Goal: Task Accomplishment & Management: Use online tool/utility

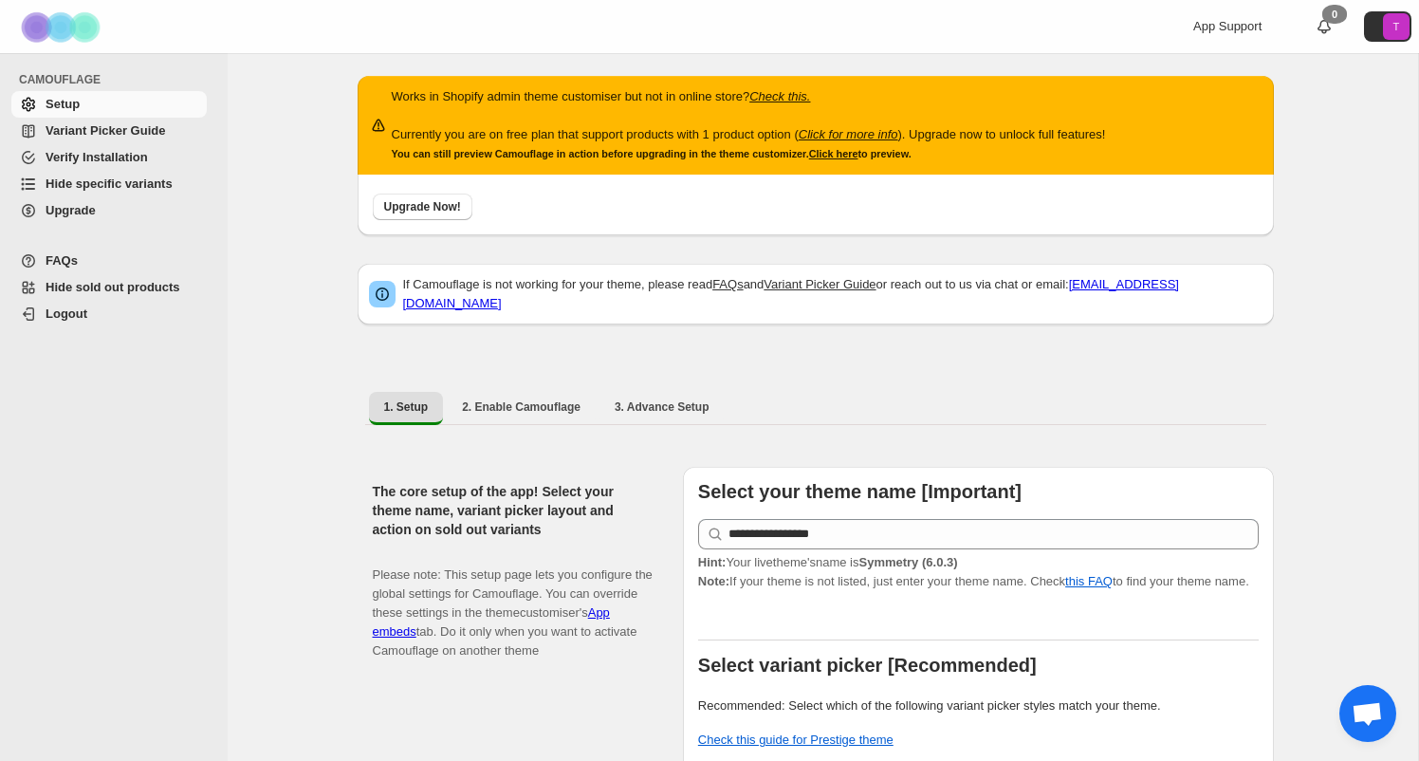
click at [146, 184] on span "Hide specific variants" at bounding box center [109, 183] width 127 height 14
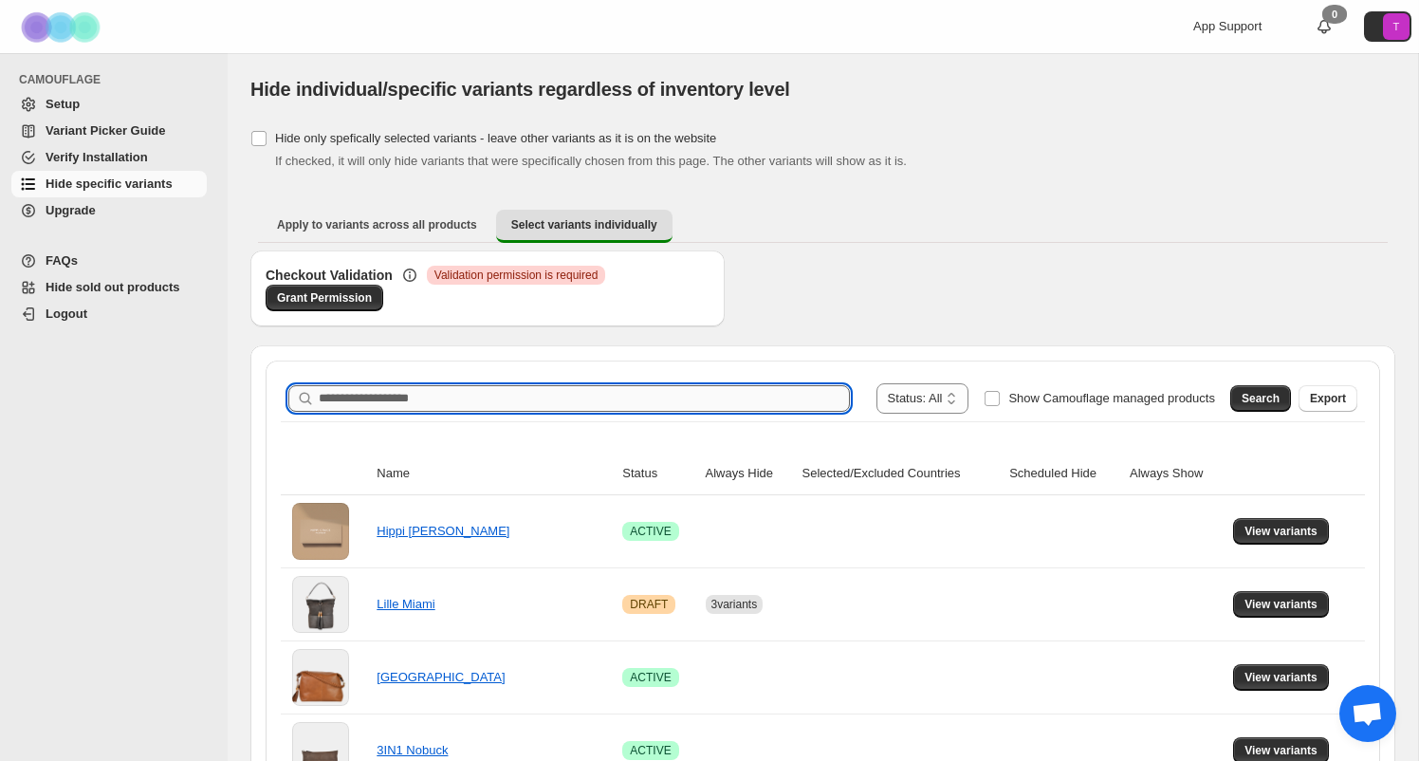
click at [480, 394] on input "Search product name" at bounding box center [584, 398] width 531 height 27
type input "*****"
click at [1274, 395] on span "Search" at bounding box center [1260, 398] width 38 height 15
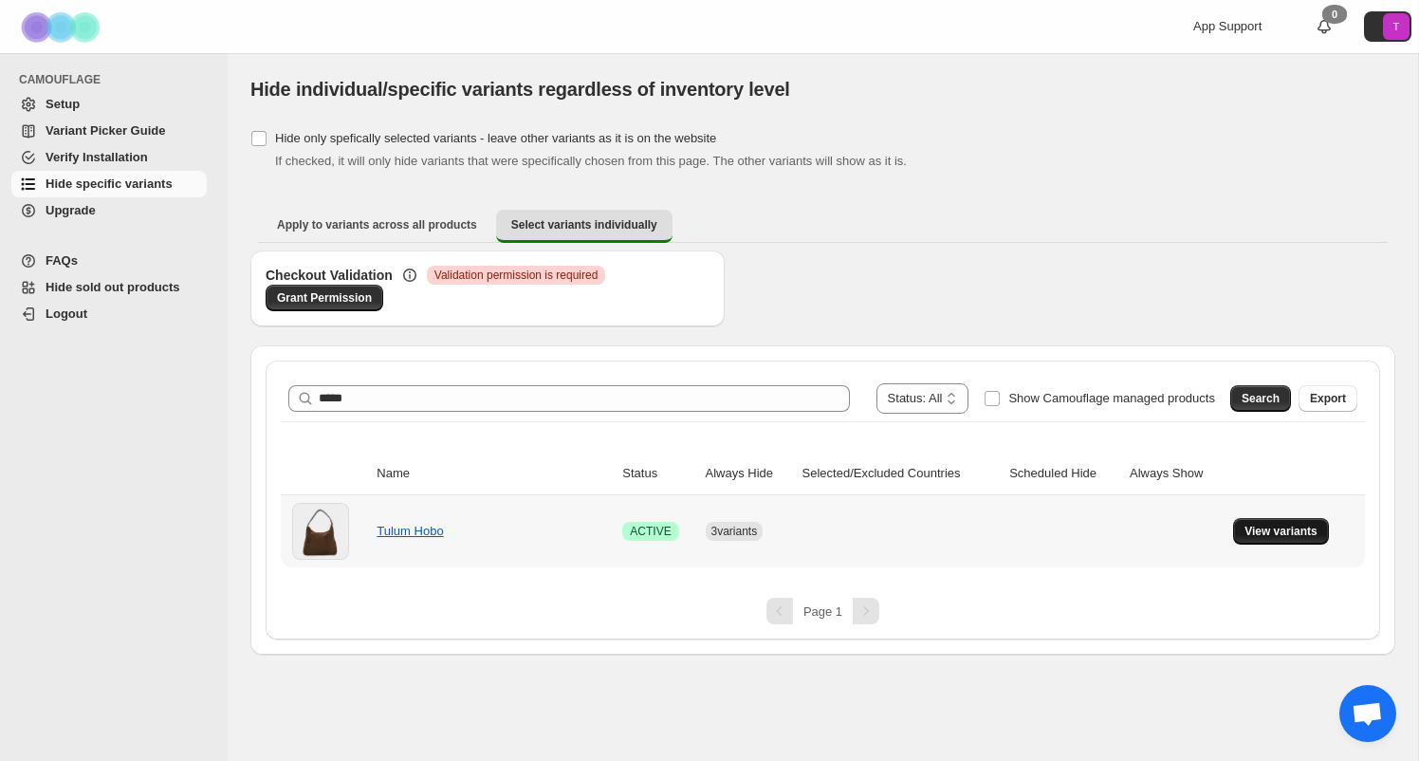
click at [1277, 532] on span "View variants" at bounding box center [1280, 531] width 73 height 15
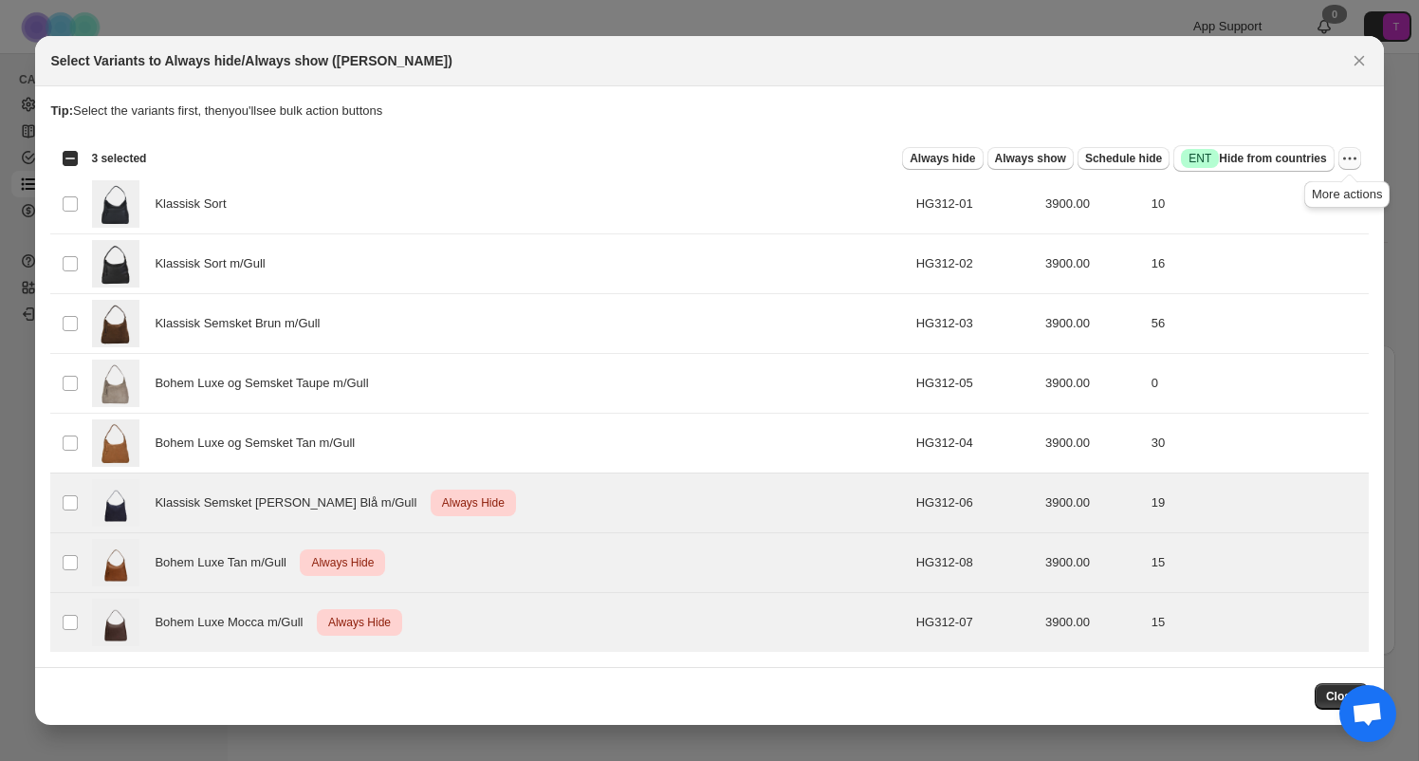
click at [1347, 154] on icon "More actions" at bounding box center [1349, 158] width 19 height 19
click at [1289, 191] on span "Undo always hide" at bounding box center [1260, 196] width 98 height 14
